Goal: Transaction & Acquisition: Purchase product/service

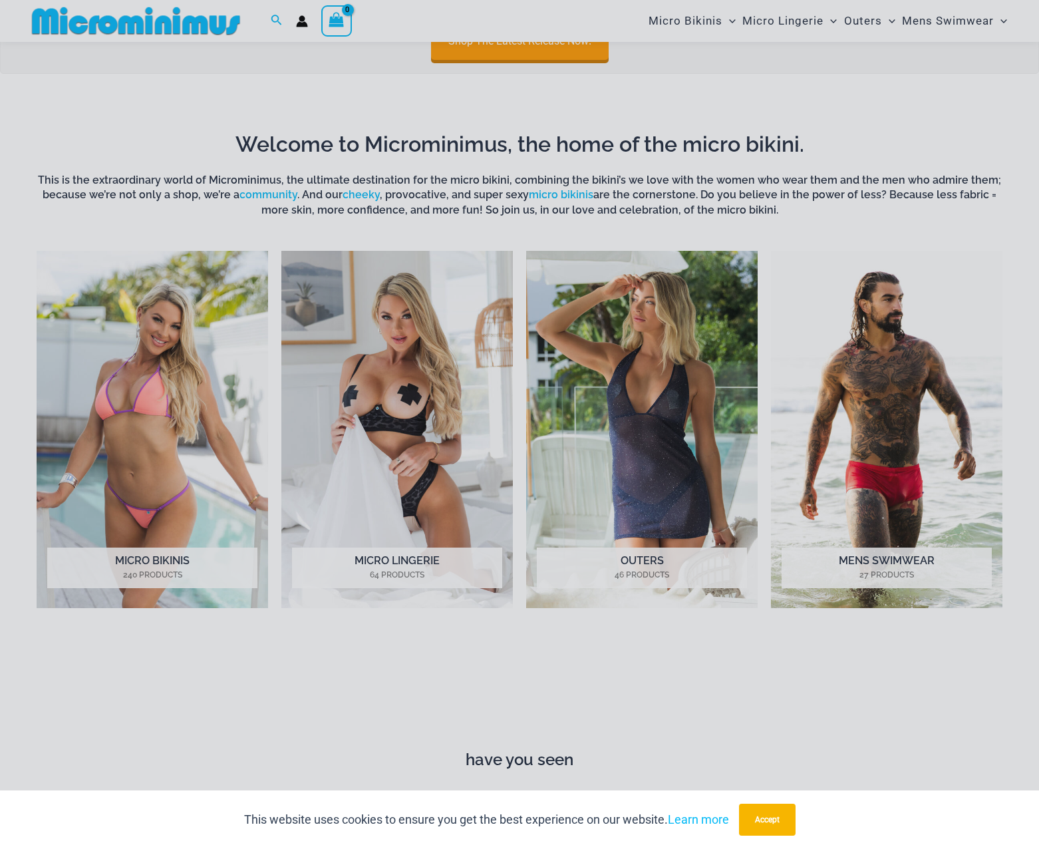
scroll to position [655, 0]
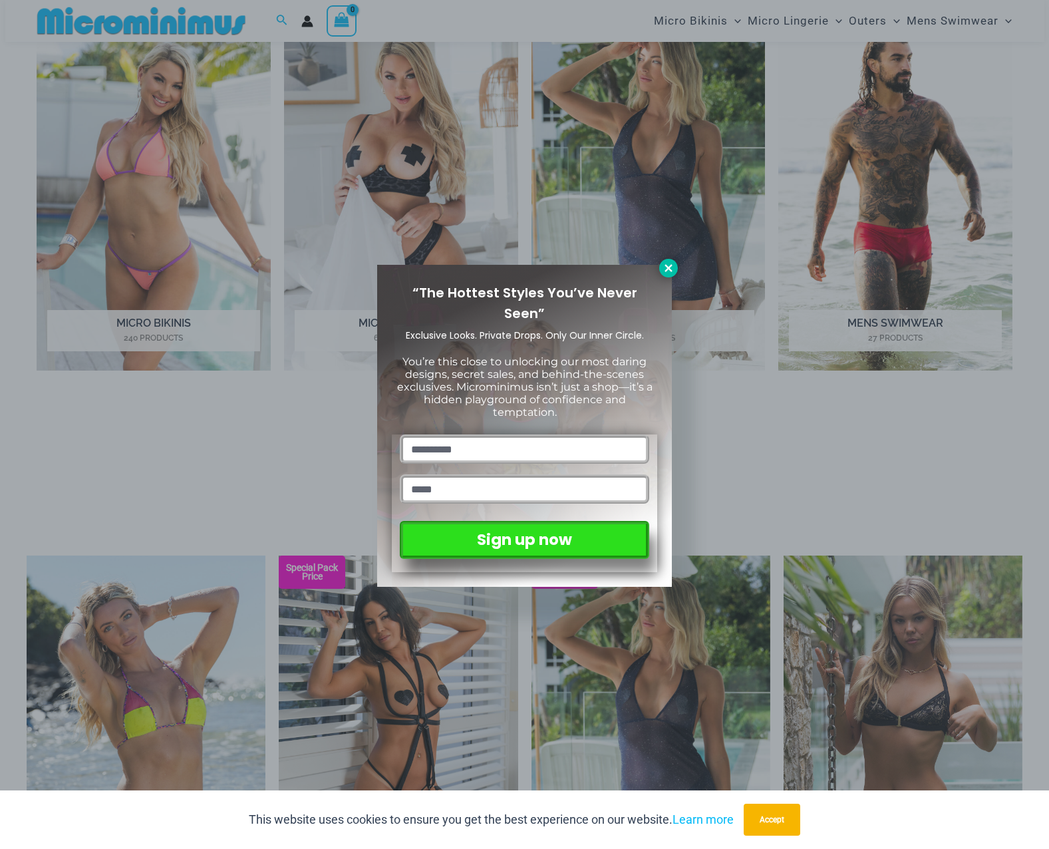
click at [671, 270] on icon at bounding box center [668, 267] width 7 height 7
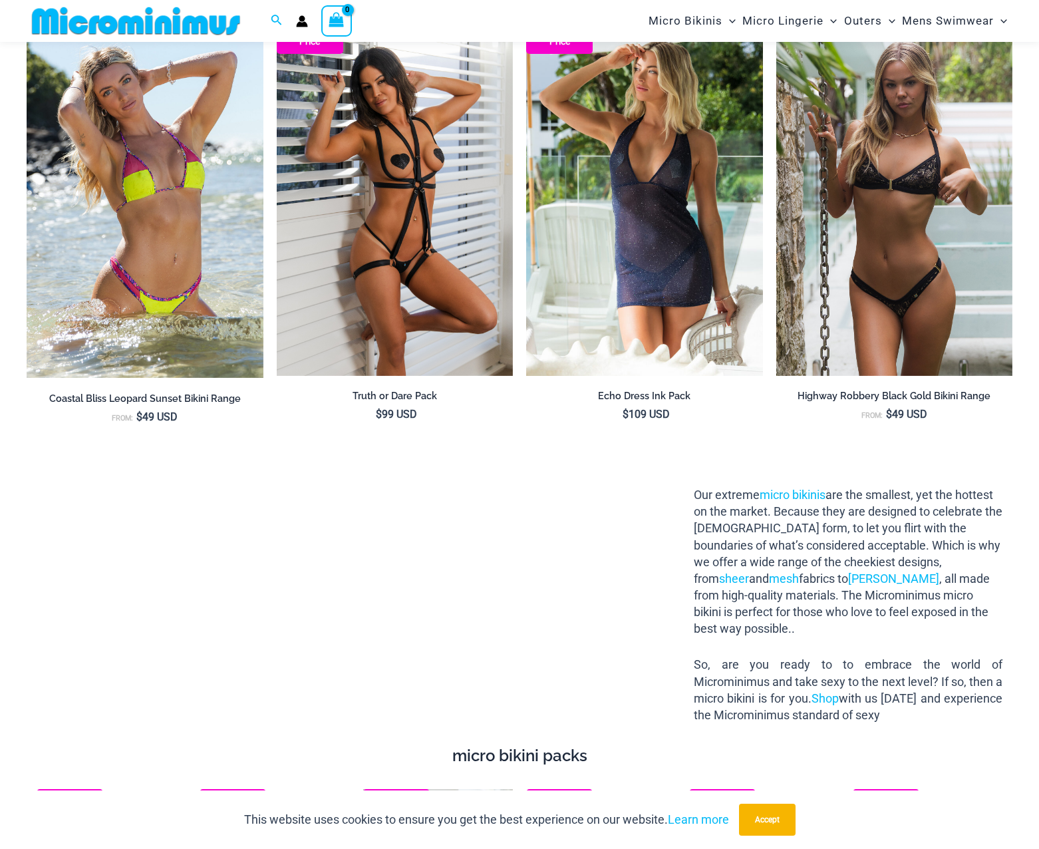
scroll to position [0, 0]
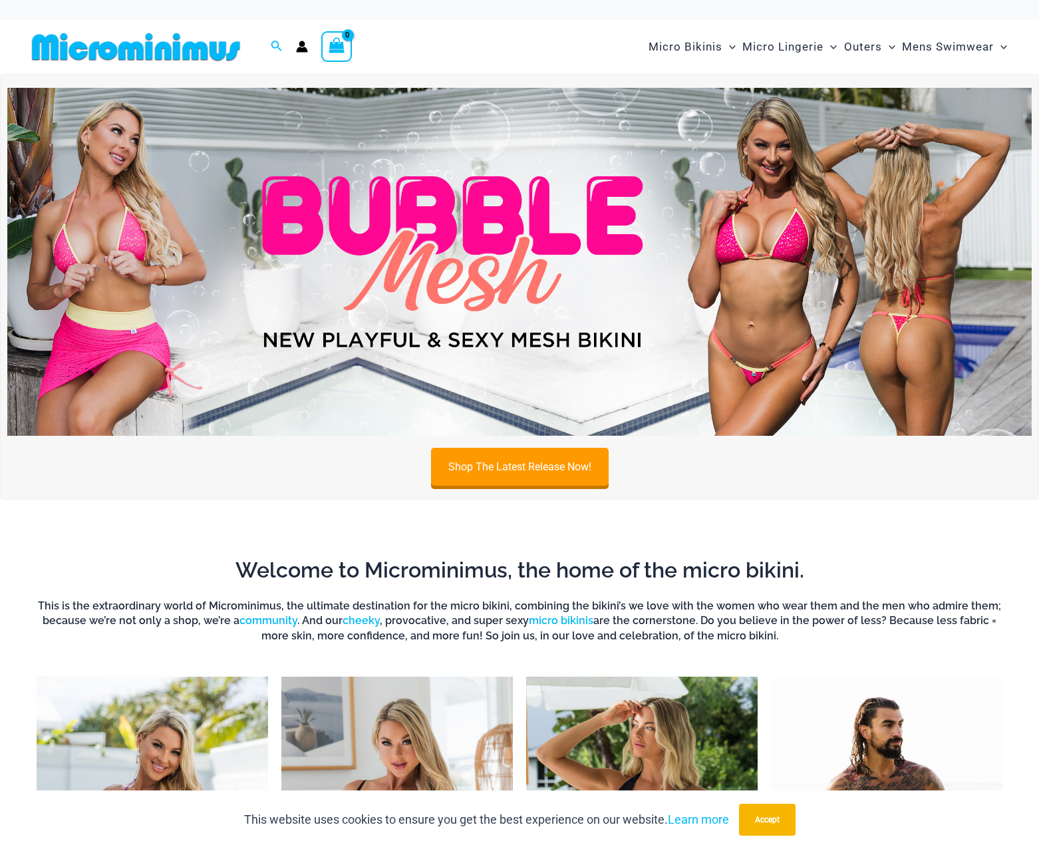
click at [619, 289] on img at bounding box center [519, 262] width 1025 height 348
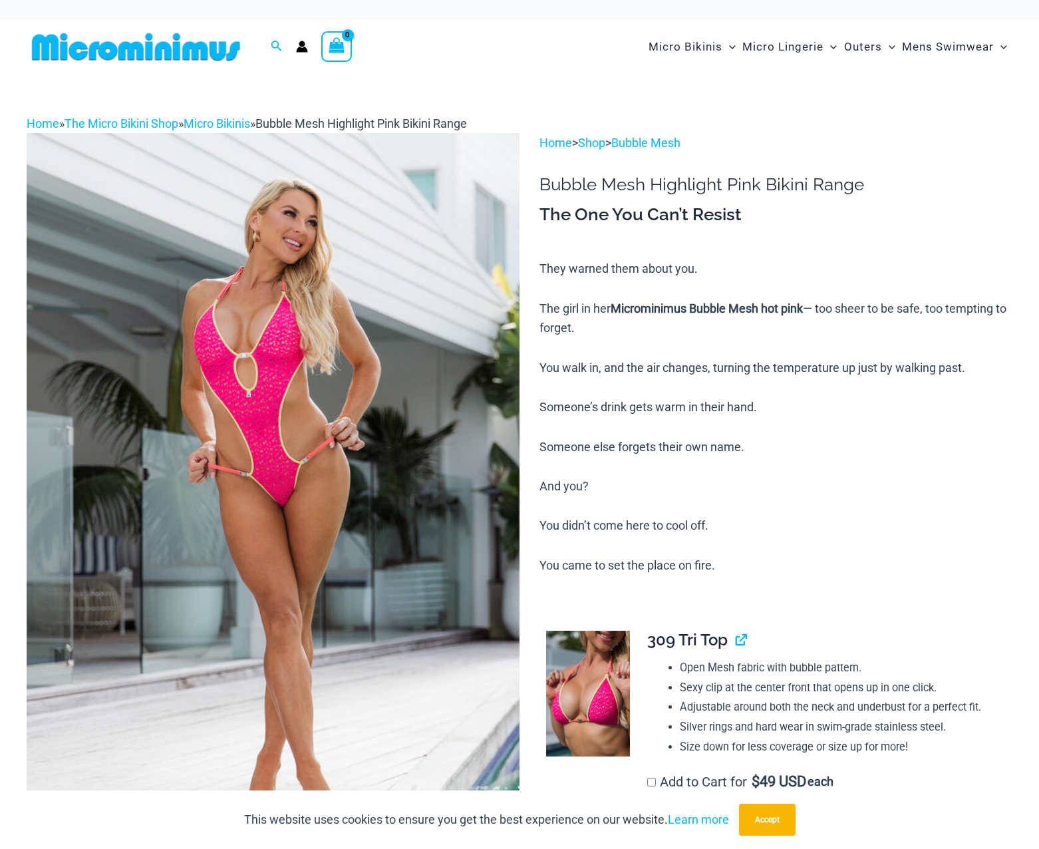
click at [589, 671] on img at bounding box center [588, 694] width 84 height 126
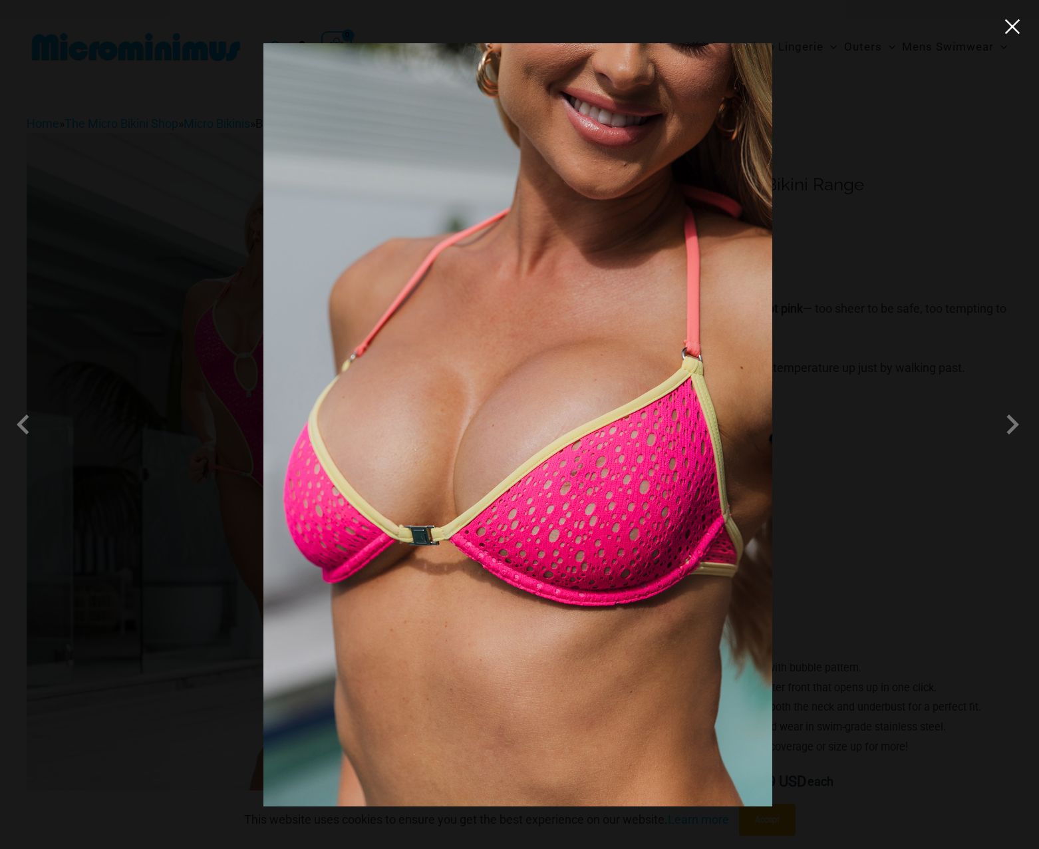
click at [1010, 33] on button "Close" at bounding box center [1013, 27] width 20 height 20
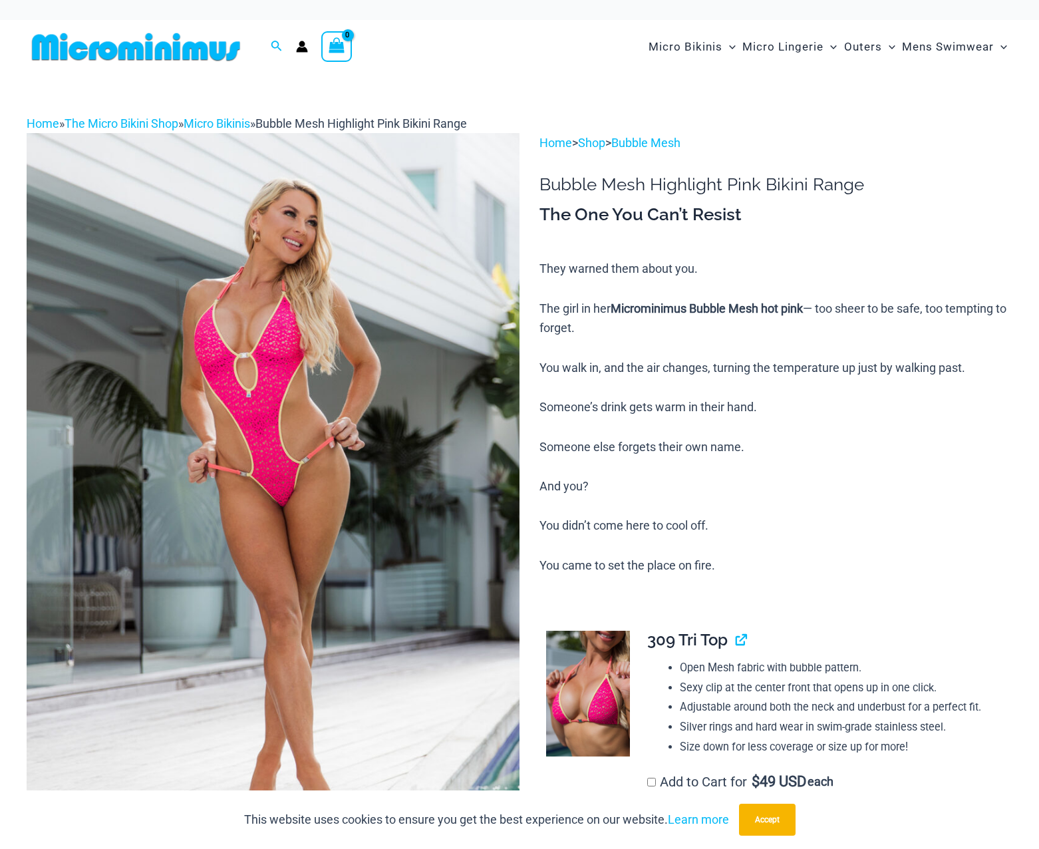
click at [925, 259] on p "They warned them about you. The girl in her Microminimus Bubble Mesh hot pink —…" at bounding box center [776, 417] width 473 height 316
click at [892, 297] on p "They warned them about you. The girl in her Microminimus Bubble Mesh hot pink —…" at bounding box center [776, 417] width 473 height 316
drag, startPoint x: 844, startPoint y: 307, endPoint x: 941, endPoint y: 310, distance: 96.5
click at [941, 310] on p "They warned them about you. The girl in her Microminimus Bubble Mesh hot pink —…" at bounding box center [776, 417] width 473 height 316
